Goal: Information Seeking & Learning: Learn about a topic

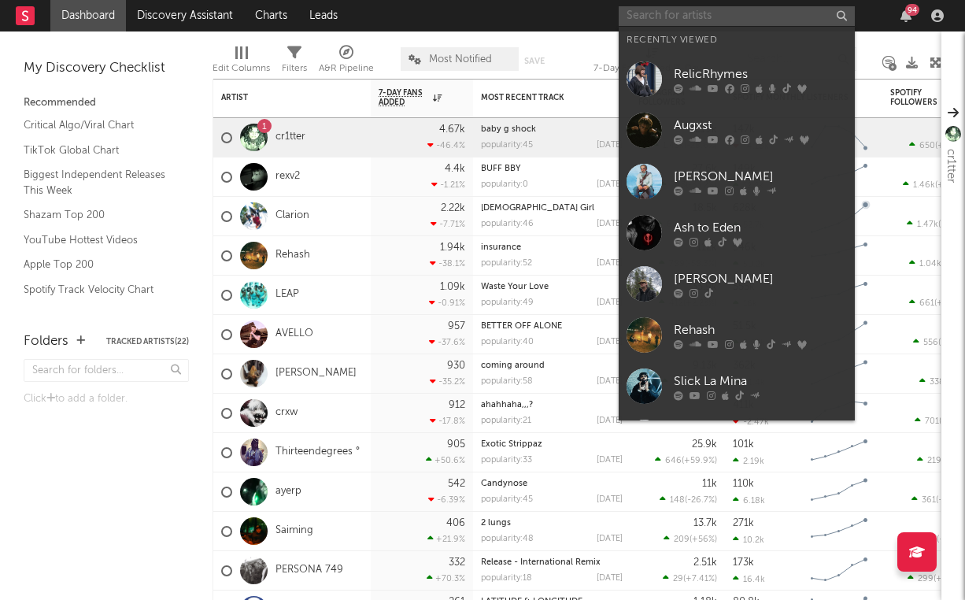
click at [737, 16] on input "text" at bounding box center [737, 16] width 236 height 20
type input "e"
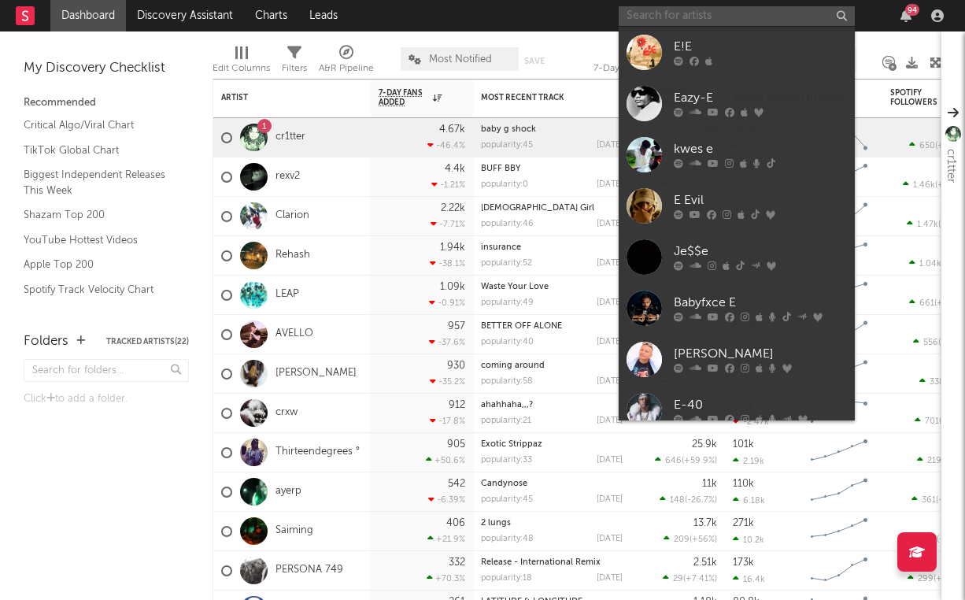
type input "e"
type input "r"
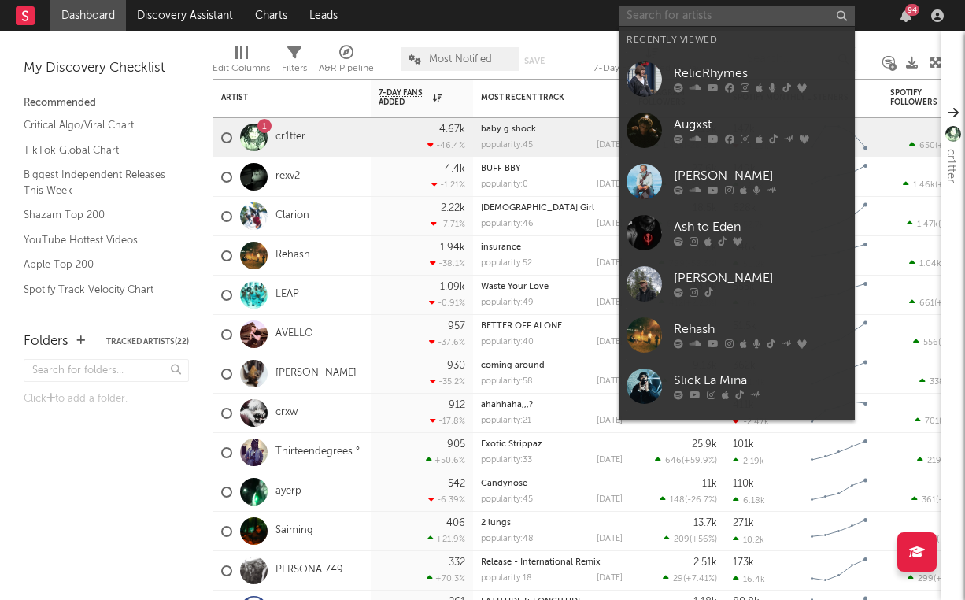
type input "e"
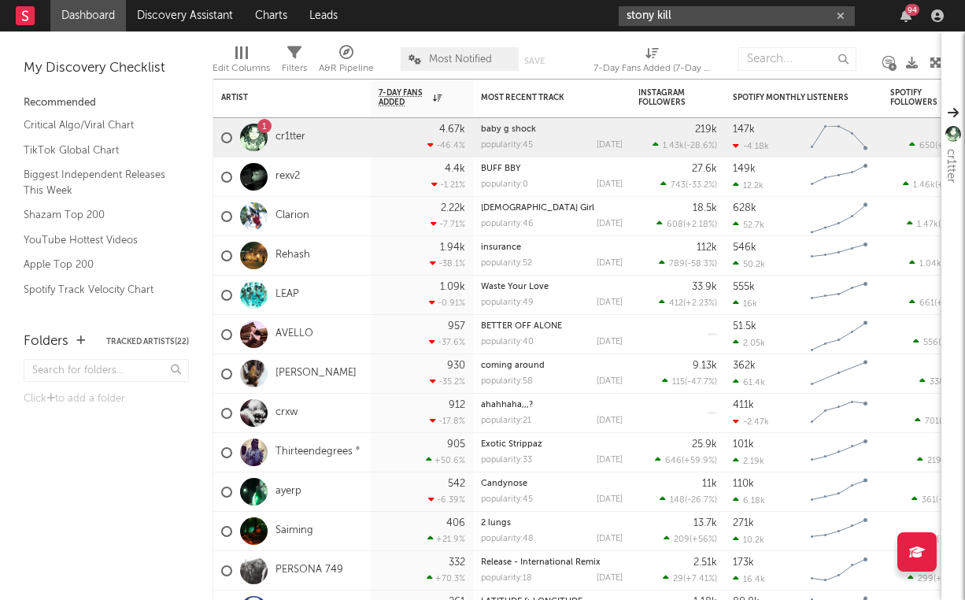
click at [733, 6] on input "stony kill" at bounding box center [737, 16] width 236 height 20
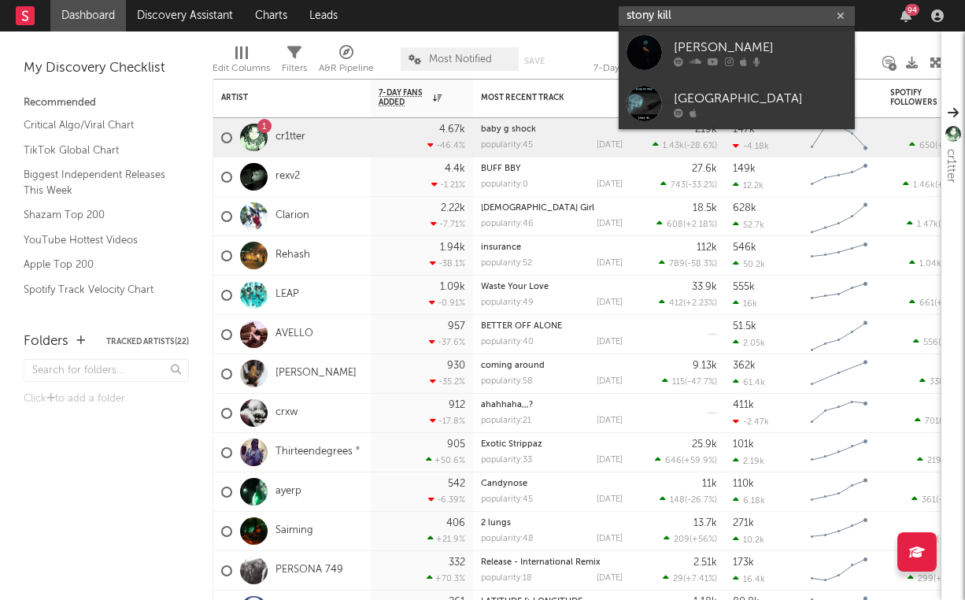
click at [734, 18] on input "stony kill" at bounding box center [737, 16] width 236 height 20
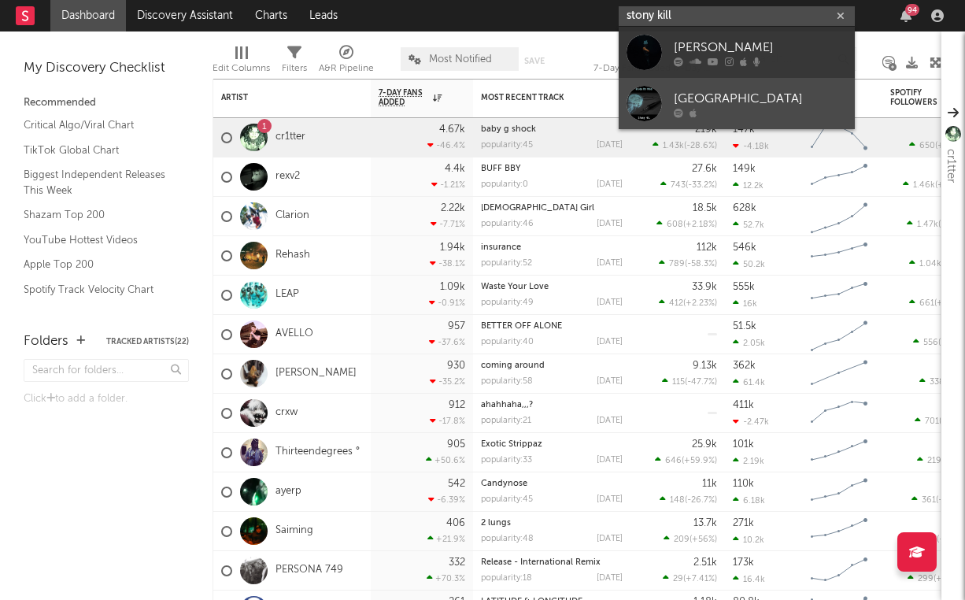
type input "stony kill"
click at [739, 88] on link "[GEOGRAPHIC_DATA]" at bounding box center [737, 103] width 236 height 51
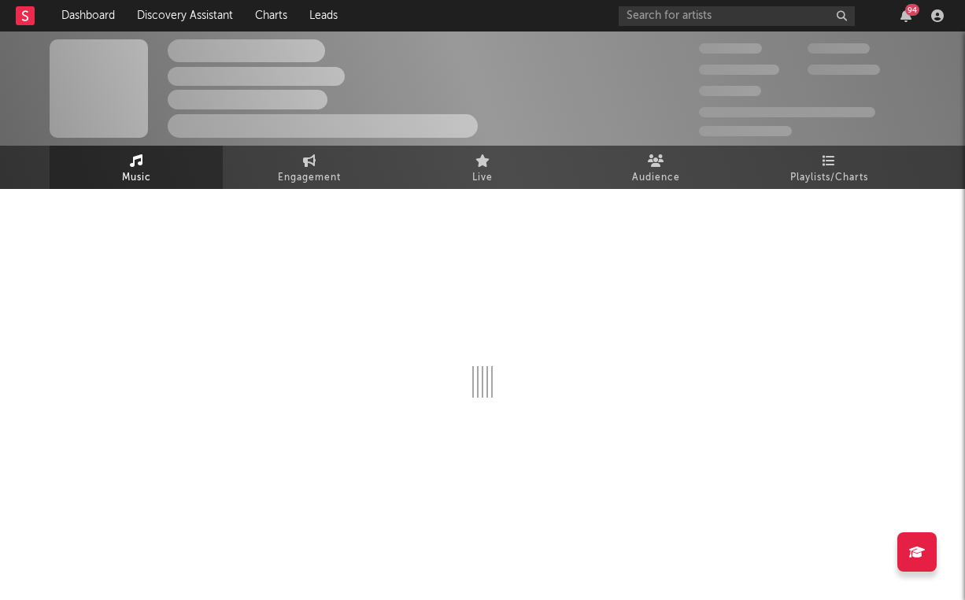
click at [718, 35] on div "The Artist Name Unknown Location | Shoegaze Edit Track Benchmark Summary 300,00…" at bounding box center [482, 88] width 965 height 114
click at [718, 20] on input "text" at bounding box center [737, 16] width 236 height 20
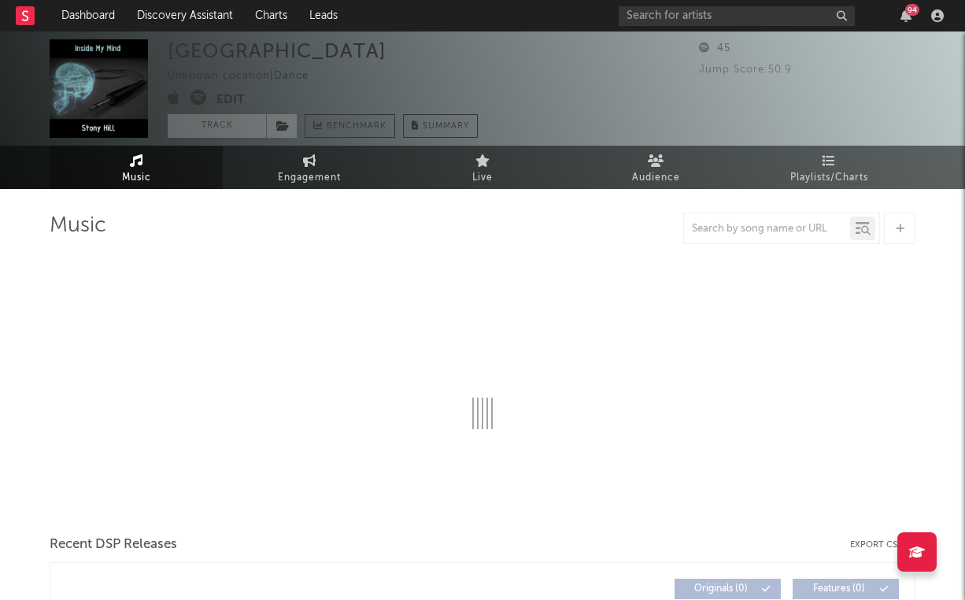
click at [449, 32] on div "[GEOGRAPHIC_DATA] Unknown Location | Dance Edit Track Benchmark Summary 45 Jump…" at bounding box center [482, 88] width 965 height 114
select select "1w"
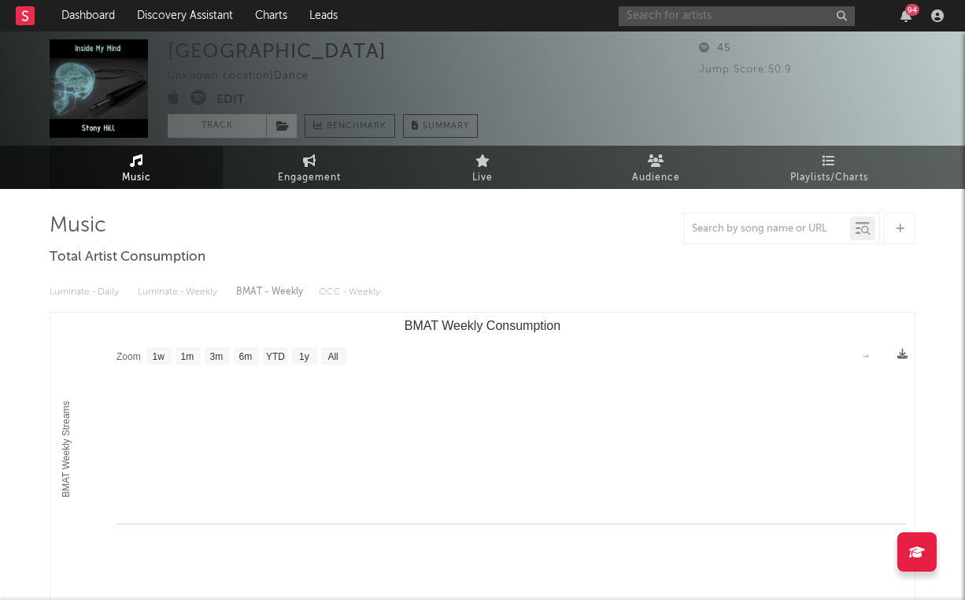
click at [700, 13] on input "text" at bounding box center [737, 16] width 236 height 20
click at [589, 79] on div "[GEOGRAPHIC_DATA] Unknown Location | Dance Edit Track Benchmark Summary" at bounding box center [424, 88] width 512 height 98
click at [939, 17] on icon "button" at bounding box center [937, 15] width 13 height 13
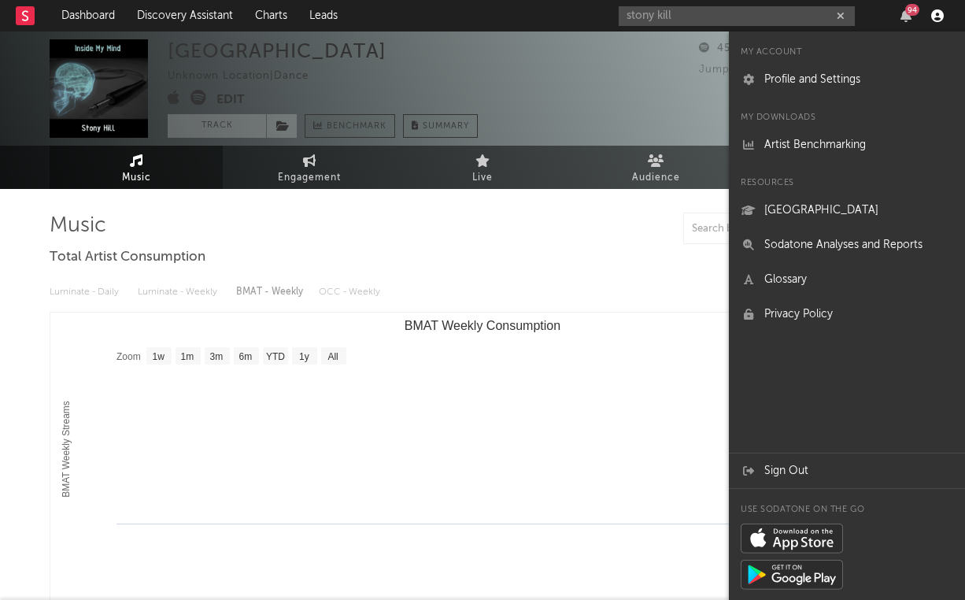
click at [939, 17] on icon "button" at bounding box center [937, 15] width 13 height 13
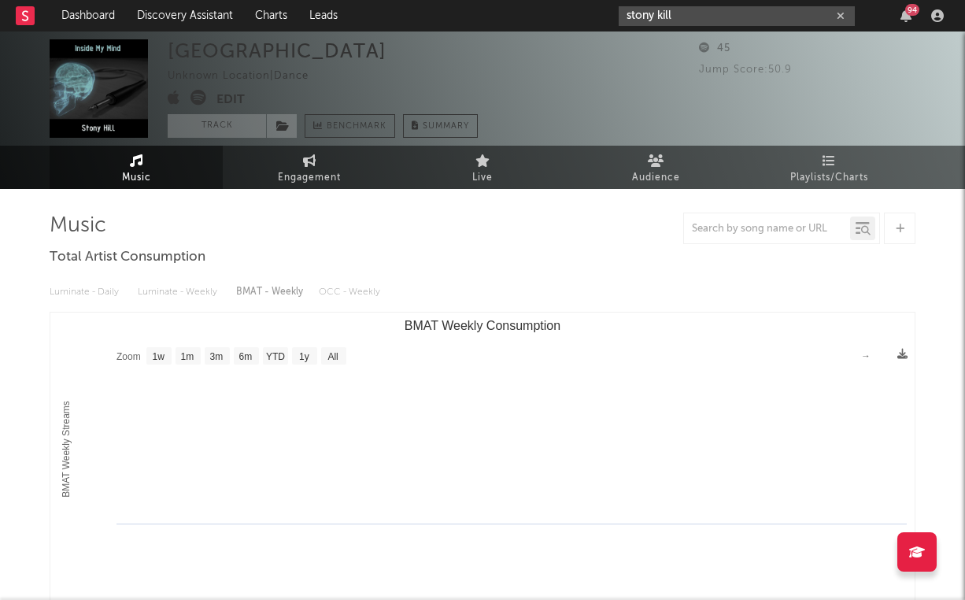
click at [763, 17] on input "stony kill" at bounding box center [737, 16] width 236 height 20
click at [508, 53] on div "[GEOGRAPHIC_DATA] Unknown Location | Dance Edit Track Benchmark Summary" at bounding box center [424, 88] width 512 height 98
click at [766, 30] on div "stony kill 94" at bounding box center [784, 15] width 331 height 31
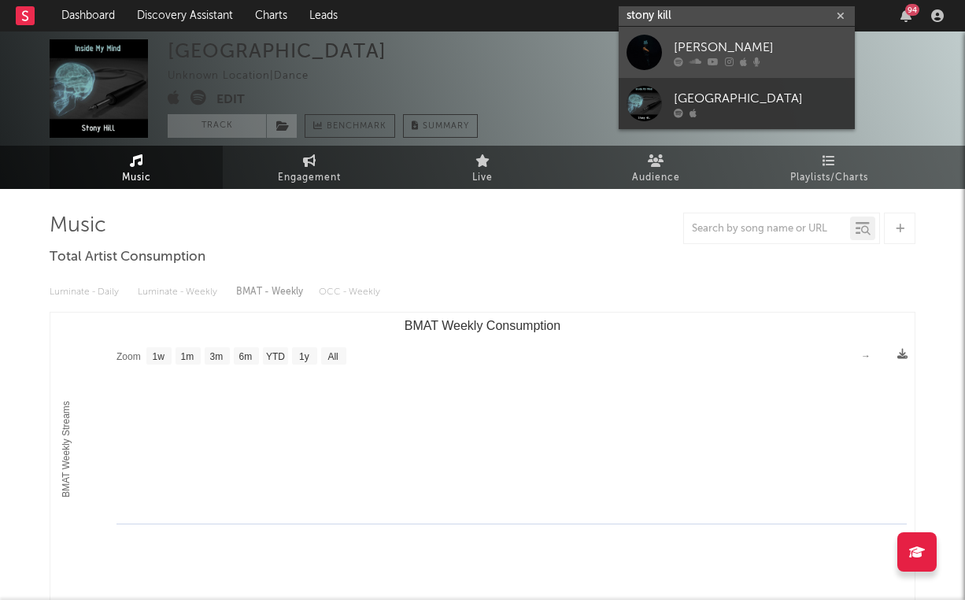
drag, startPoint x: 766, startPoint y: 20, endPoint x: 770, endPoint y: 33, distance: 13.2
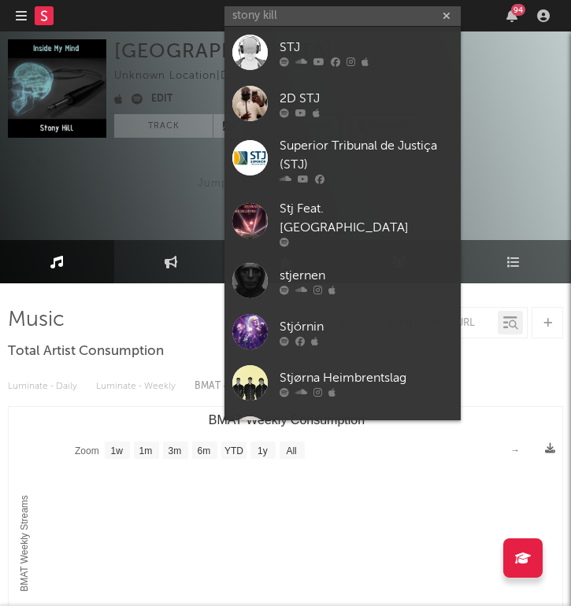
click at [308, 17] on input "stony kill" at bounding box center [342, 16] width 236 height 20
type input "stony kill"
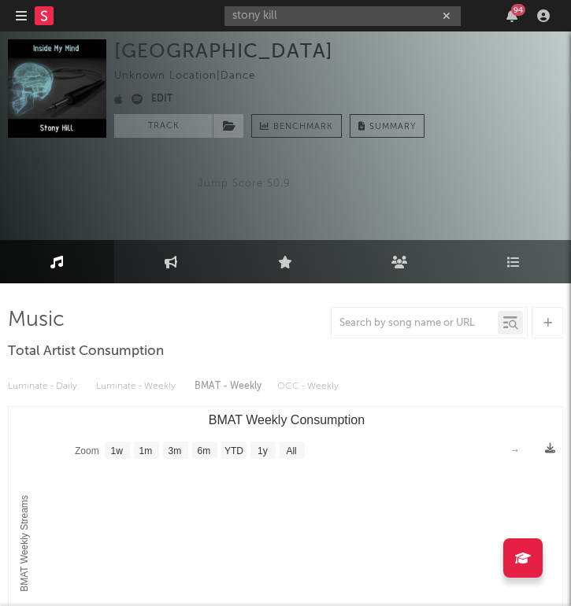
click at [338, 21] on input "stony kill" at bounding box center [342, 16] width 236 height 20
